Goal: Task Accomplishment & Management: Complete application form

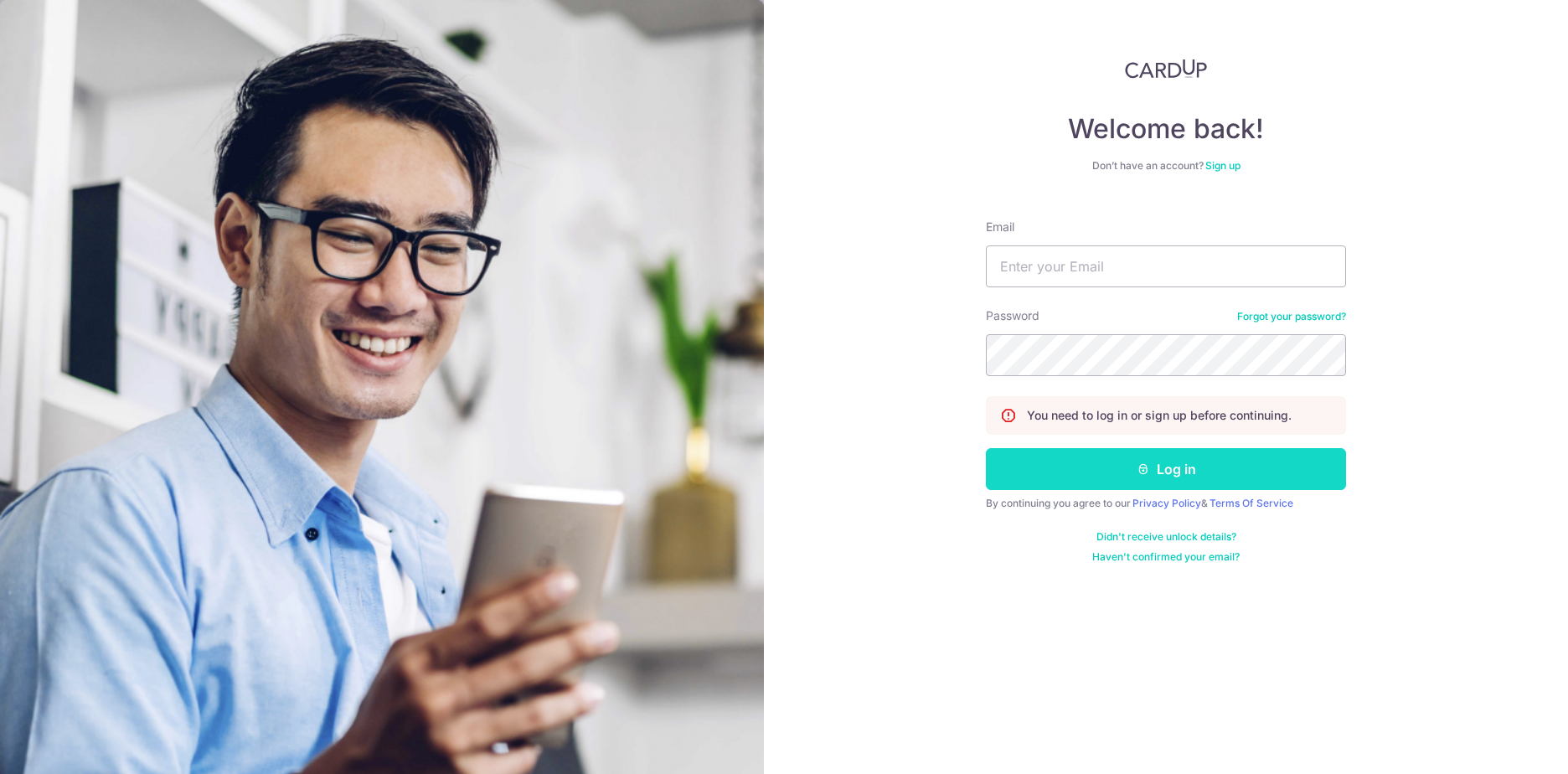
type input "saurav.roy173@gmail.com"
click at [1137, 474] on icon "submit" at bounding box center [1144, 469] width 14 height 14
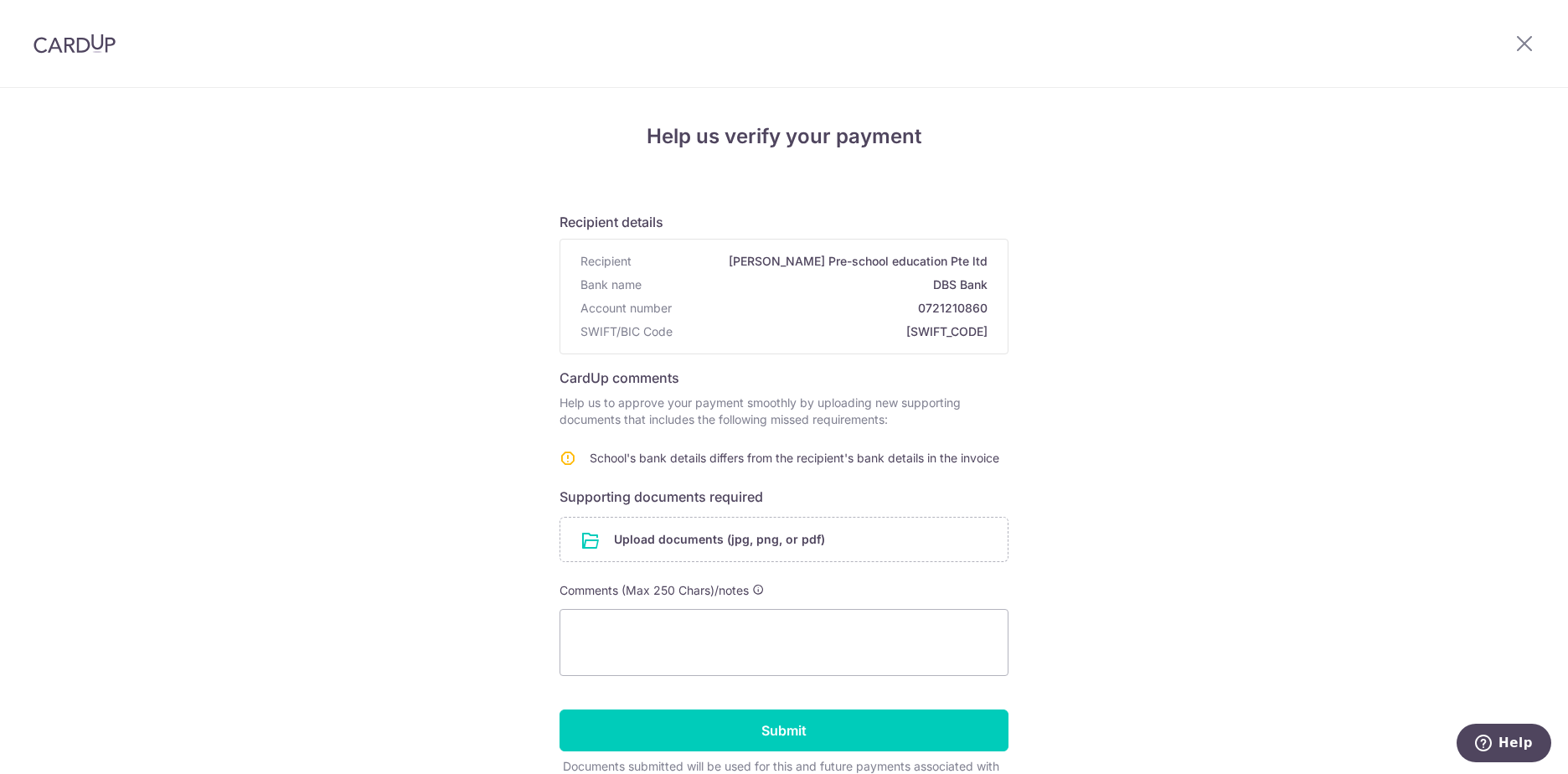
drag, startPoint x: 201, startPoint y: 125, endPoint x: 243, endPoint y: 118, distance: 42.6
click at [183, 334] on div "Help us verify your payment Recipient details Recipient [PERSON_NAME] Pre-schoo…" at bounding box center [784, 478] width 1568 height 782
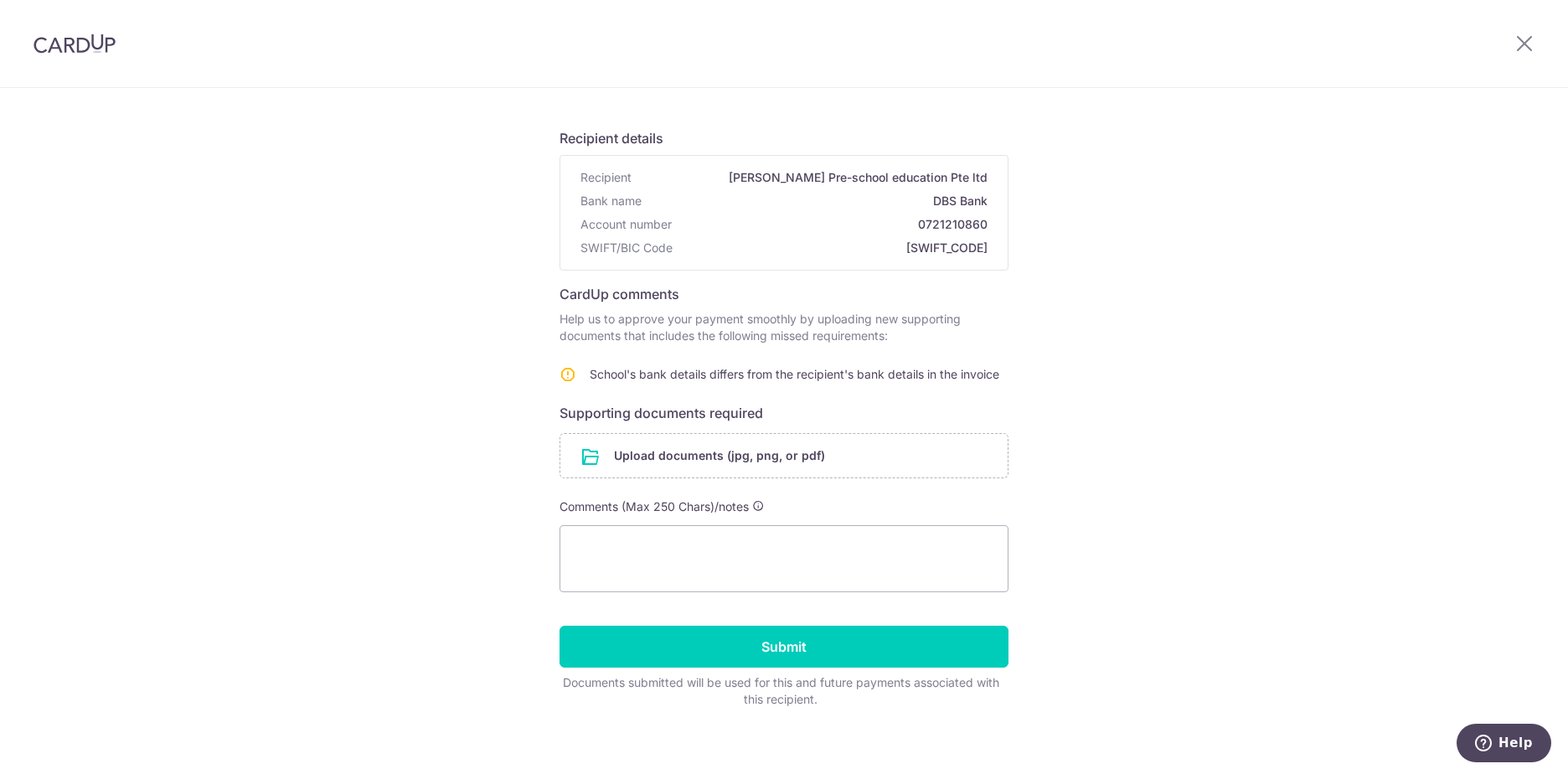
scroll to position [97, 0]
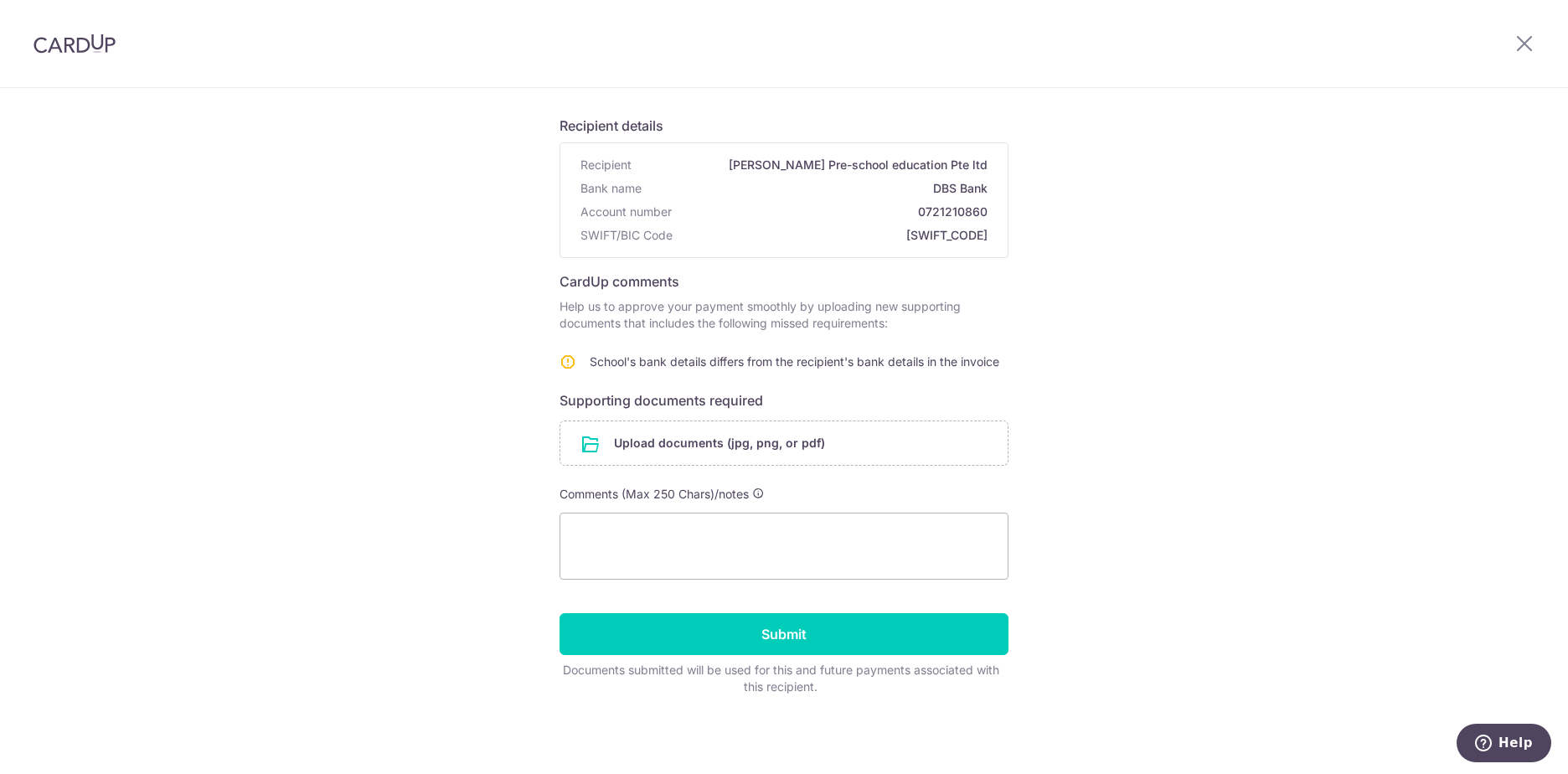
drag, startPoint x: 845, startPoint y: 311, endPoint x: 894, endPoint y: 323, distance: 50.4
click at [894, 323] on p "Help us to approve your payment smoothly by uploading new supporting documents …" at bounding box center [784, 315] width 449 height 34
drag, startPoint x: 883, startPoint y: 329, endPoint x: 546, endPoint y: 138, distance: 387.4
click at [546, 138] on div "Help us verify your payment Recipient details Recipient [PERSON_NAME] Pre-schoo…" at bounding box center [784, 382] width 1568 height 782
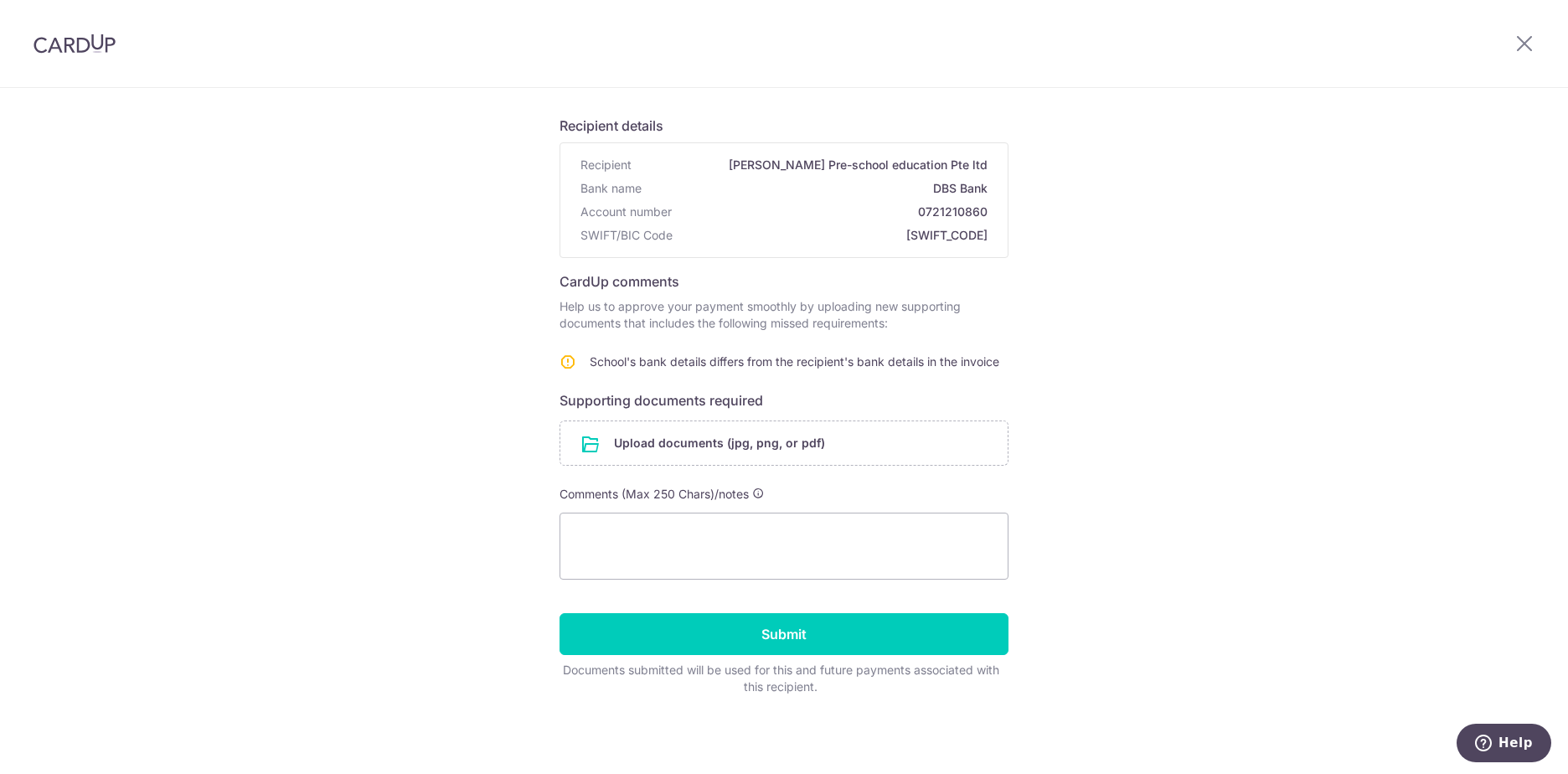
click at [546, 139] on div "Help us verify your payment Recipient details Recipient [PERSON_NAME] Pre-schoo…" at bounding box center [784, 382] width 1568 height 782
drag, startPoint x: 990, startPoint y: 242, endPoint x: 567, endPoint y: 139, distance: 435.4
click at [560, 138] on form "Recipient details Recipient [PERSON_NAME] Pre-school education Pte ltd Bank nam…" at bounding box center [784, 399] width 449 height 593
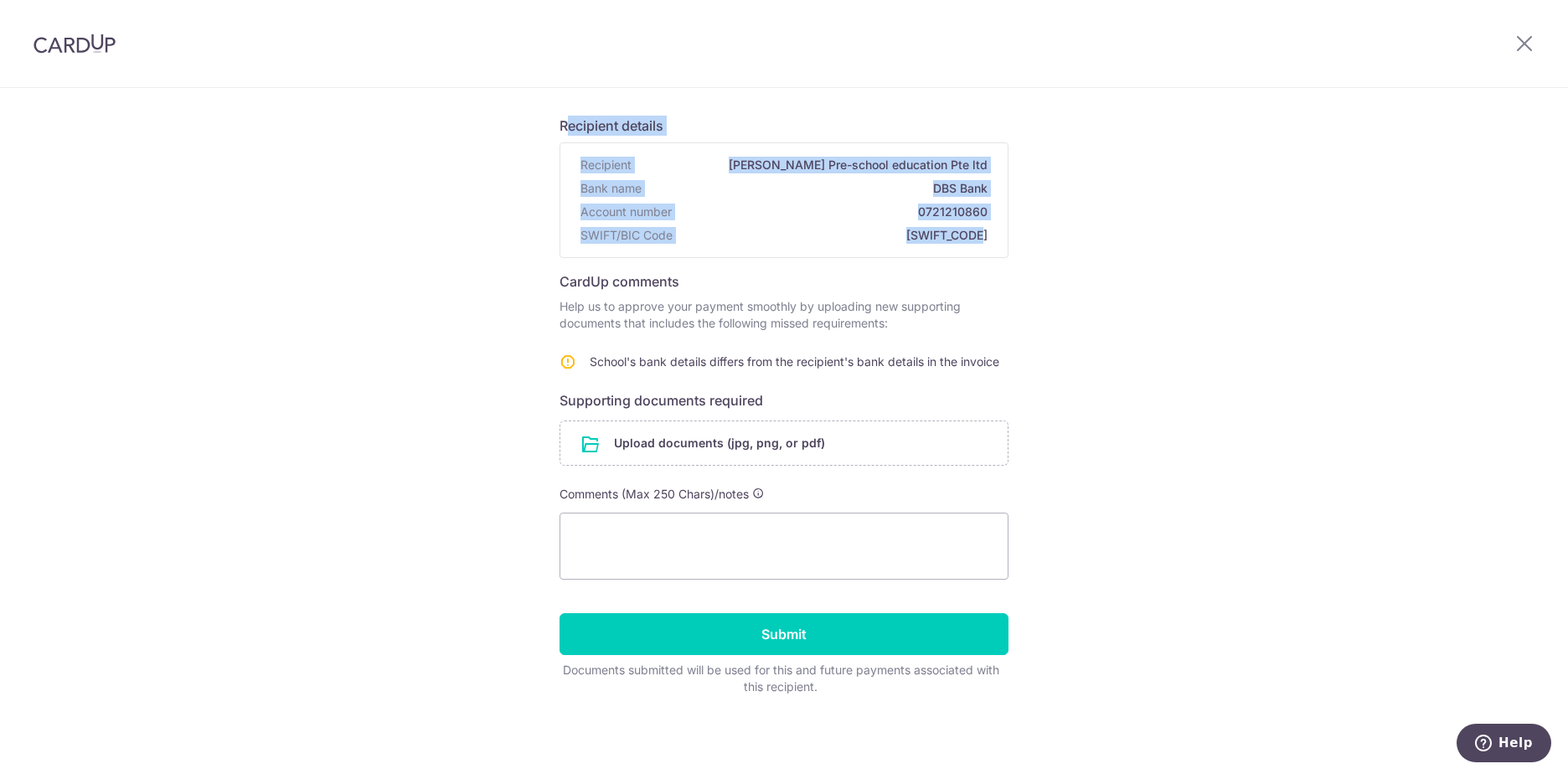
click at [545, 166] on div "Help us verify your payment Recipient details Recipient [PERSON_NAME] Pre-schoo…" at bounding box center [784, 382] width 1568 height 782
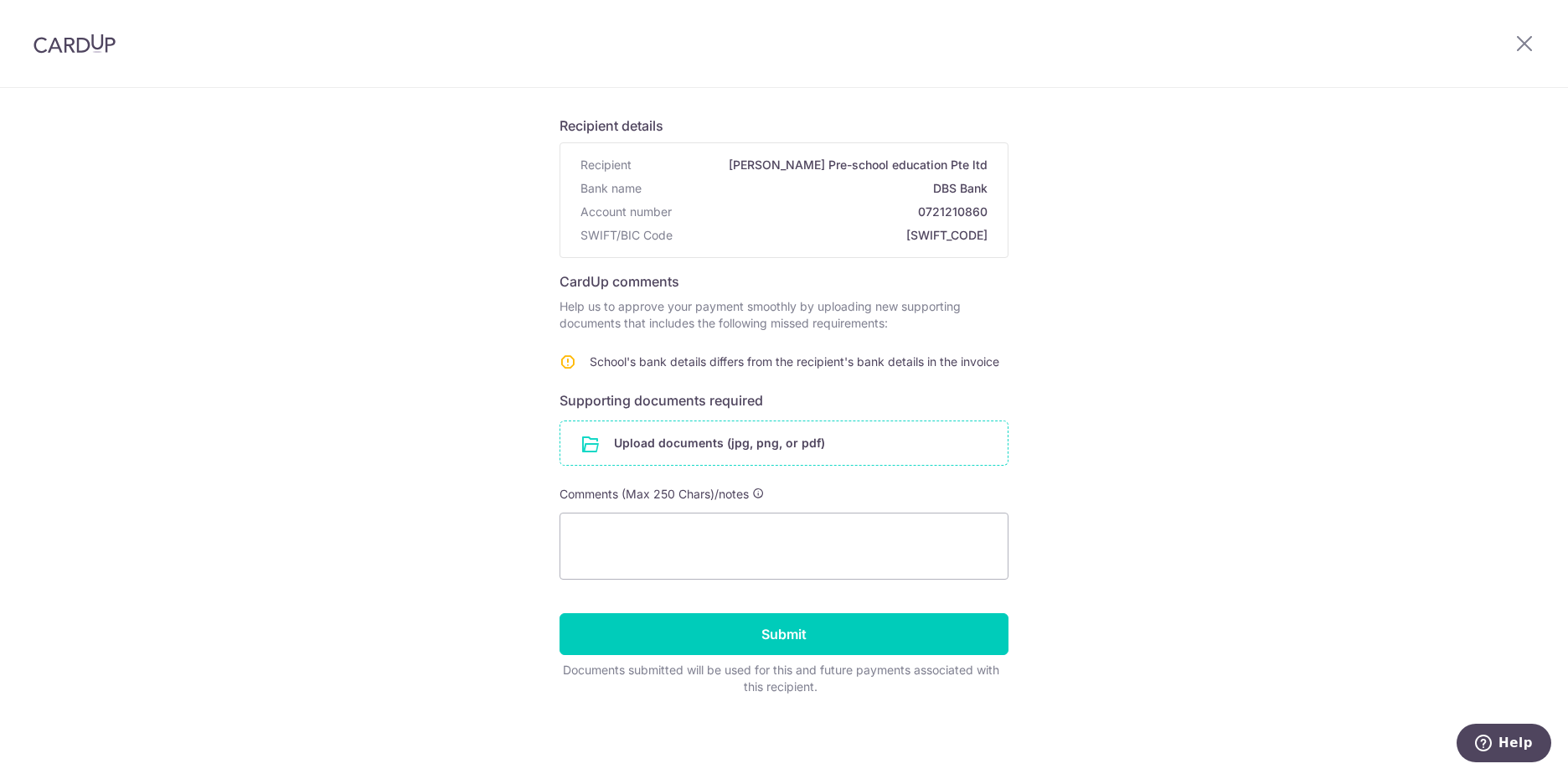
click at [780, 444] on input "file" at bounding box center [784, 444] width 447 height 44
